Goal: Communication & Community: Answer question/provide support

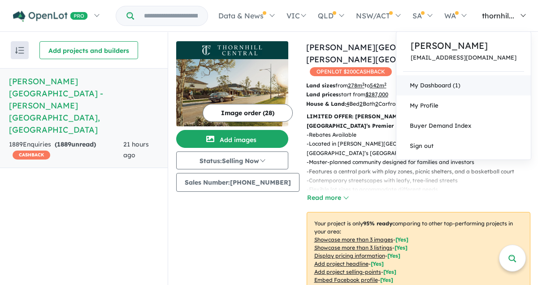
scroll to position [346, 0]
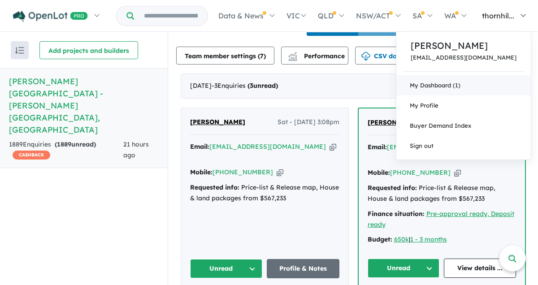
click at [469, 85] on link "My Dashboard (1)" at bounding box center [463, 85] width 134 height 20
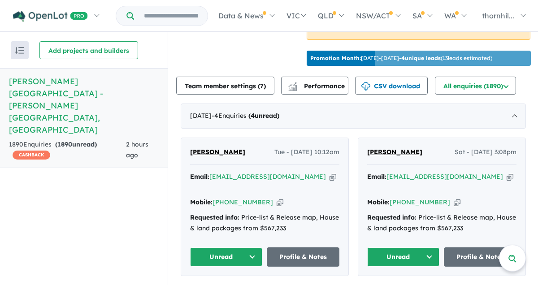
scroll to position [418, 0]
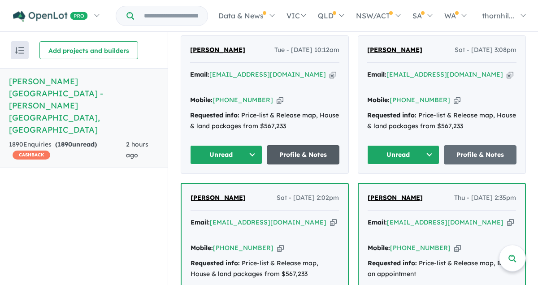
click at [293, 145] on link "Profile & Notes" at bounding box center [303, 154] width 73 height 19
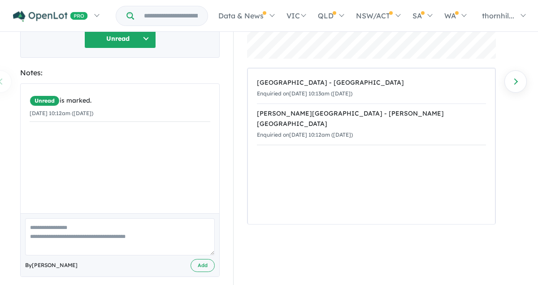
scroll to position [142, 0]
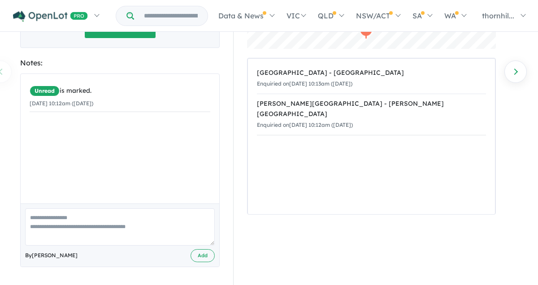
click at [90, 222] on textarea at bounding box center [119, 226] width 189 height 37
click at [84, 154] on div "Unread is marked. 07/10/2025 10:12am (Tuesday)" at bounding box center [120, 138] width 198 height 129
click at [79, 139] on div "Unread is marked. 07/10/2025 10:12am (Tuesday)" at bounding box center [120, 138] width 198 height 129
click at [67, 227] on textarea at bounding box center [119, 226] width 189 height 37
paste textarea "**********"
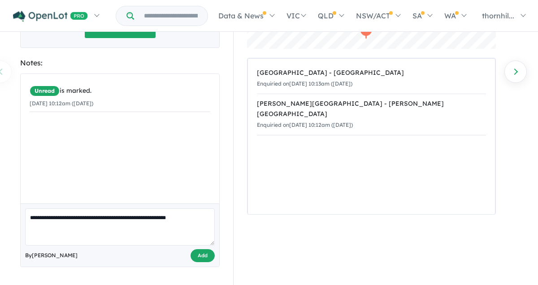
type textarea "**********"
click at [207, 256] on button "Add" at bounding box center [202, 255] width 24 height 13
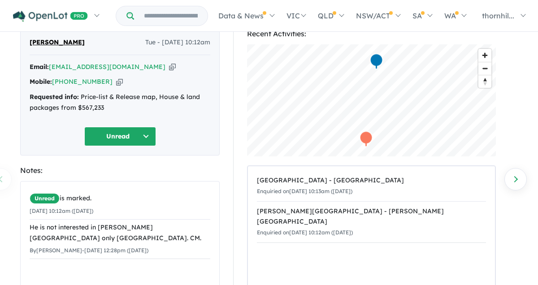
scroll to position [0, 0]
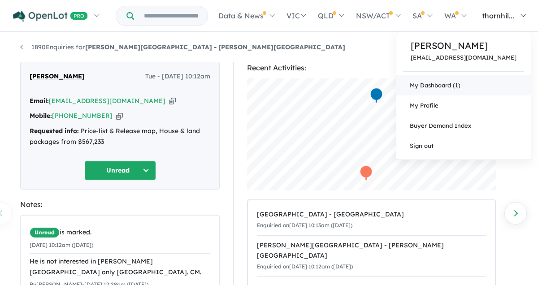
click at [455, 84] on link "My Dashboard (1)" at bounding box center [463, 85] width 134 height 20
